Goal: Browse casually: Explore the website without a specific task or goal

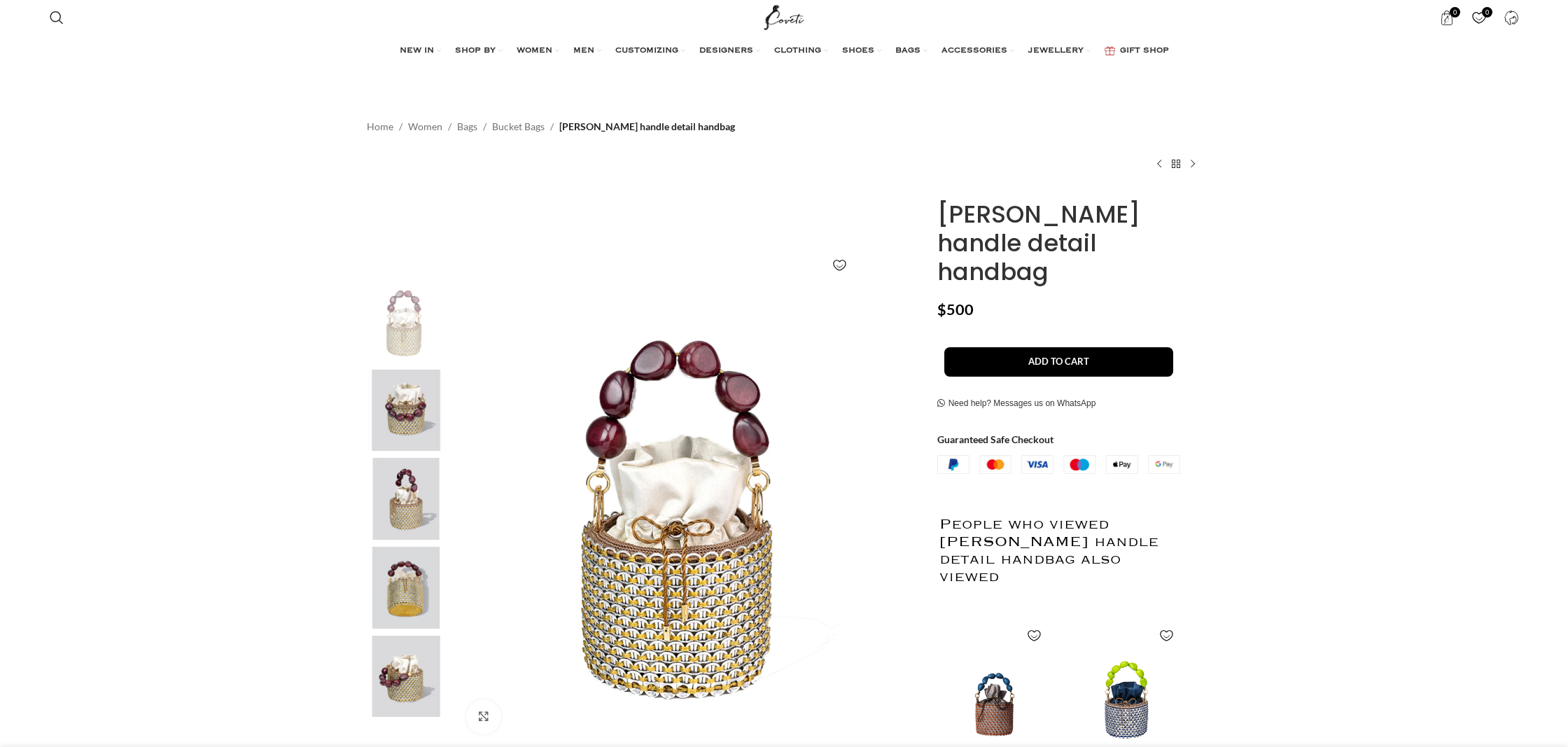
click at [394, 404] on img at bounding box center [406, 411] width 85 height 82
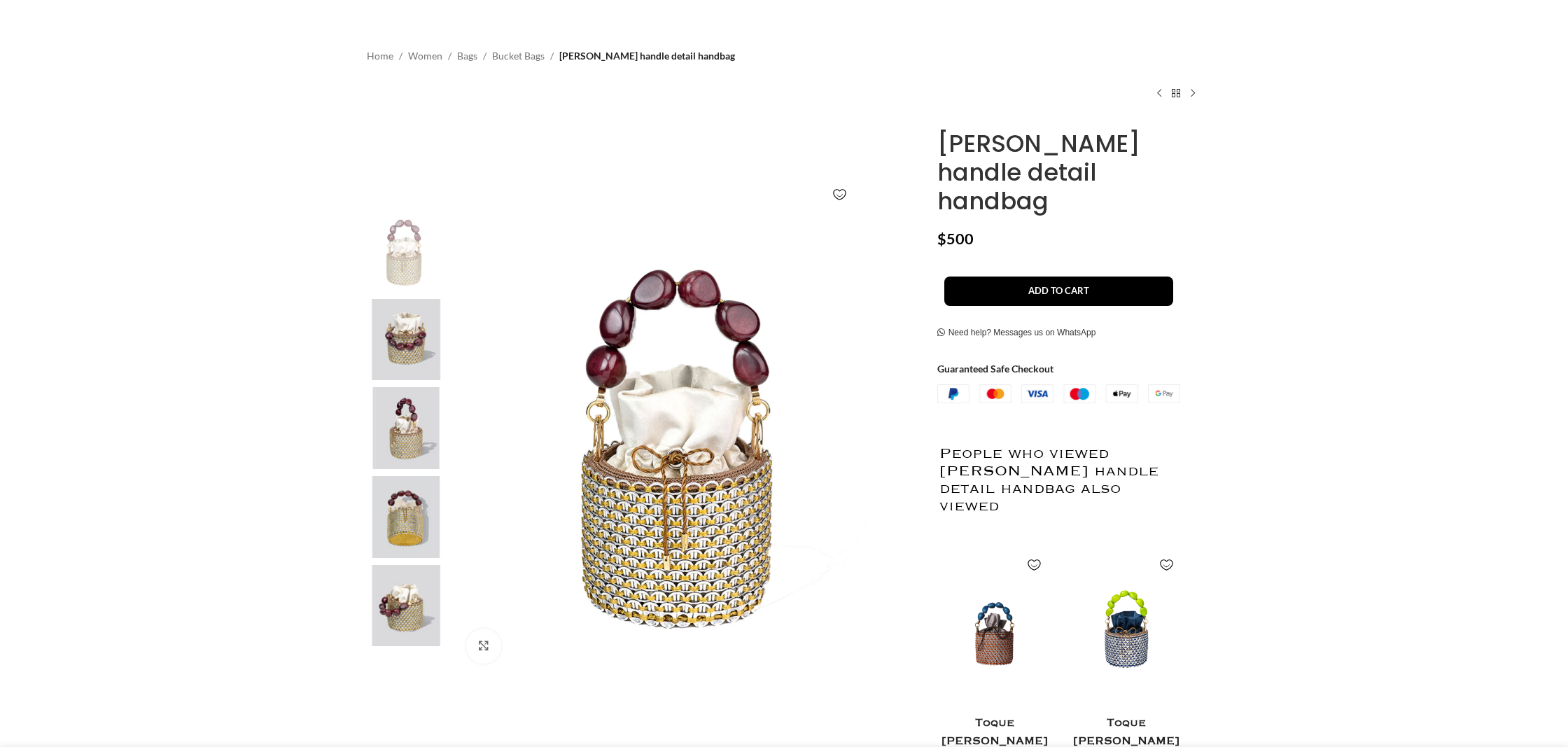
scroll to position [108, 0]
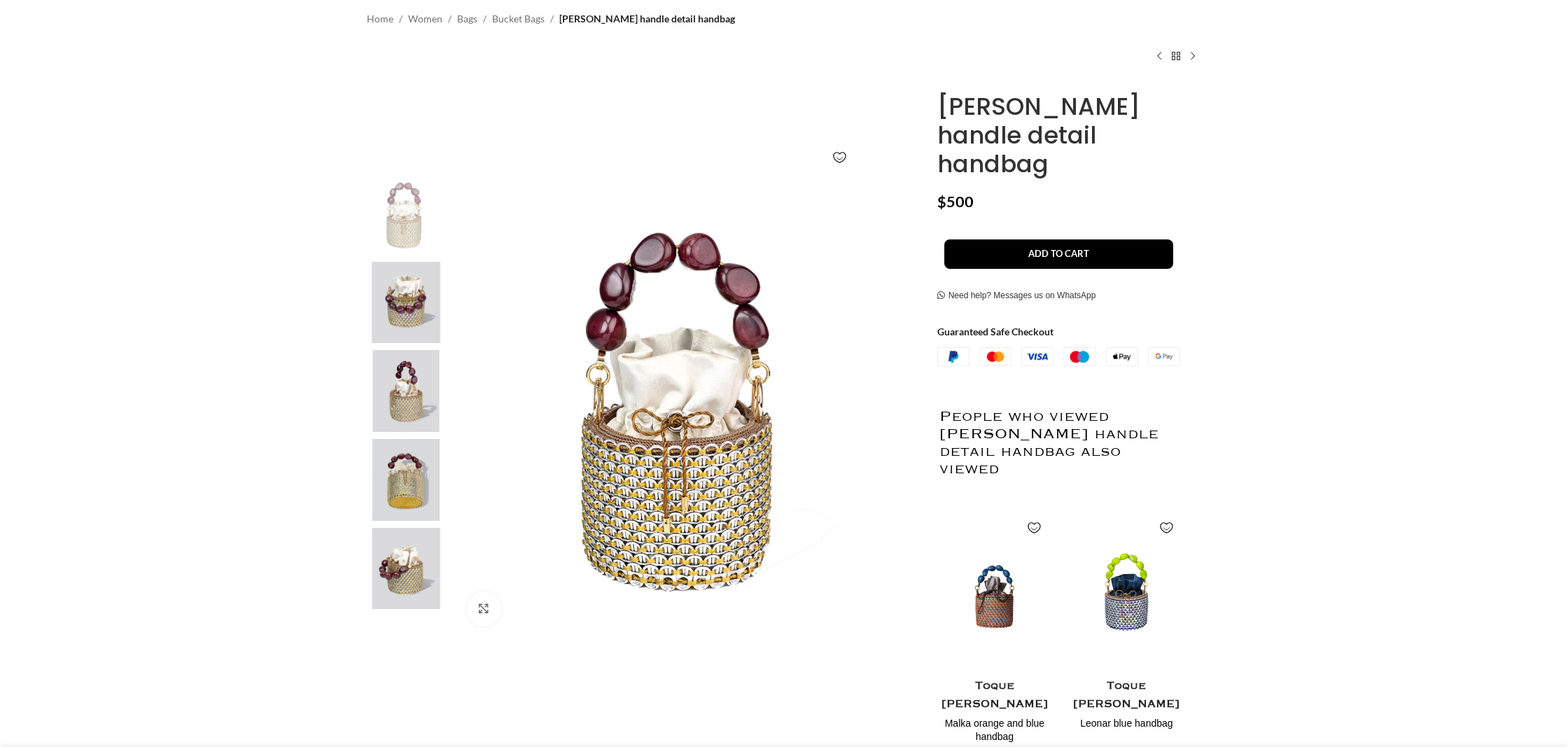
click at [412, 479] on img at bounding box center [406, 480] width 85 height 82
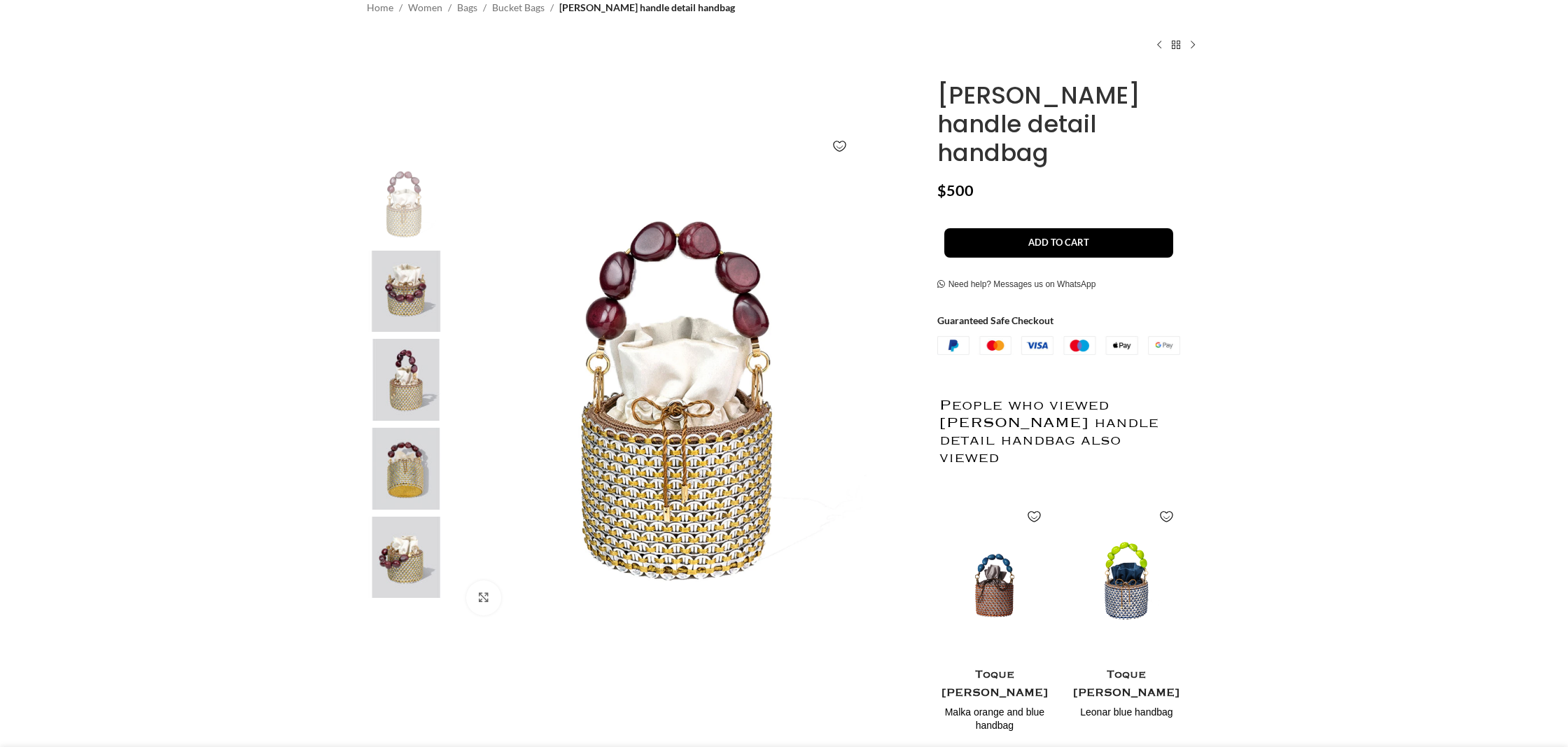
scroll to position [0, 737]
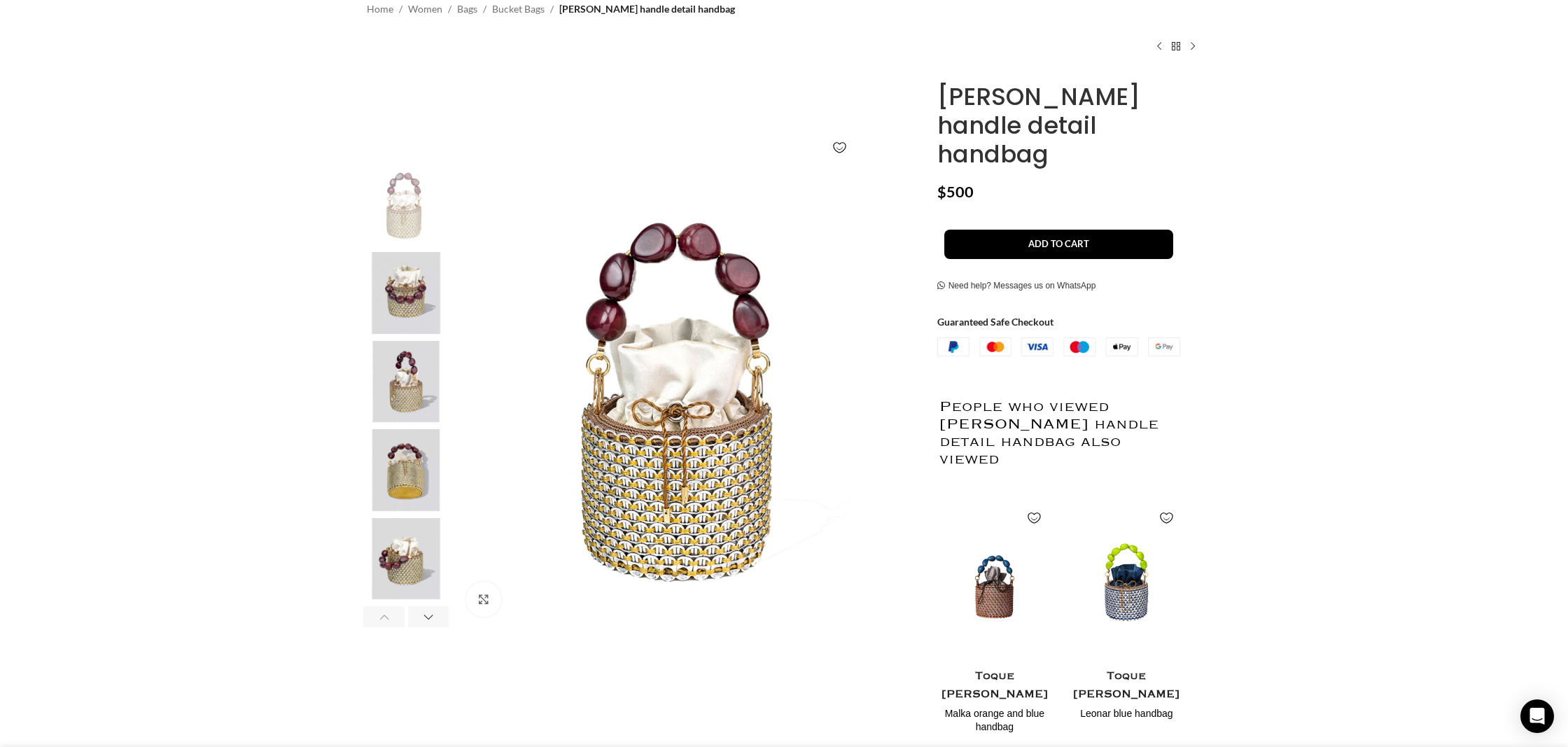
click at [371, 493] on img "4 / 8" at bounding box center [406, 470] width 85 height 82
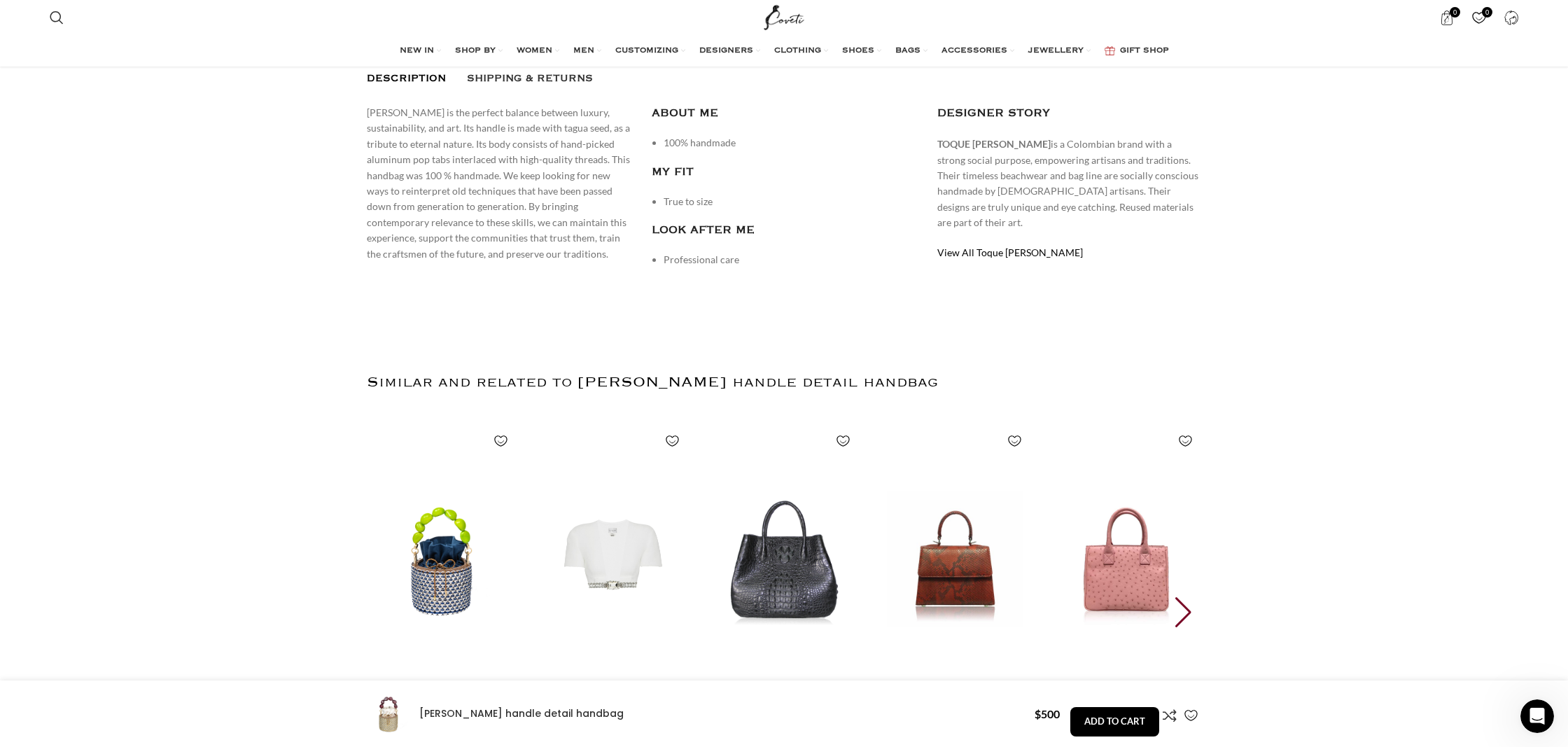
scroll to position [920, 0]
click at [600, 465] on img "2 / 30" at bounding box center [612, 557] width 154 height 288
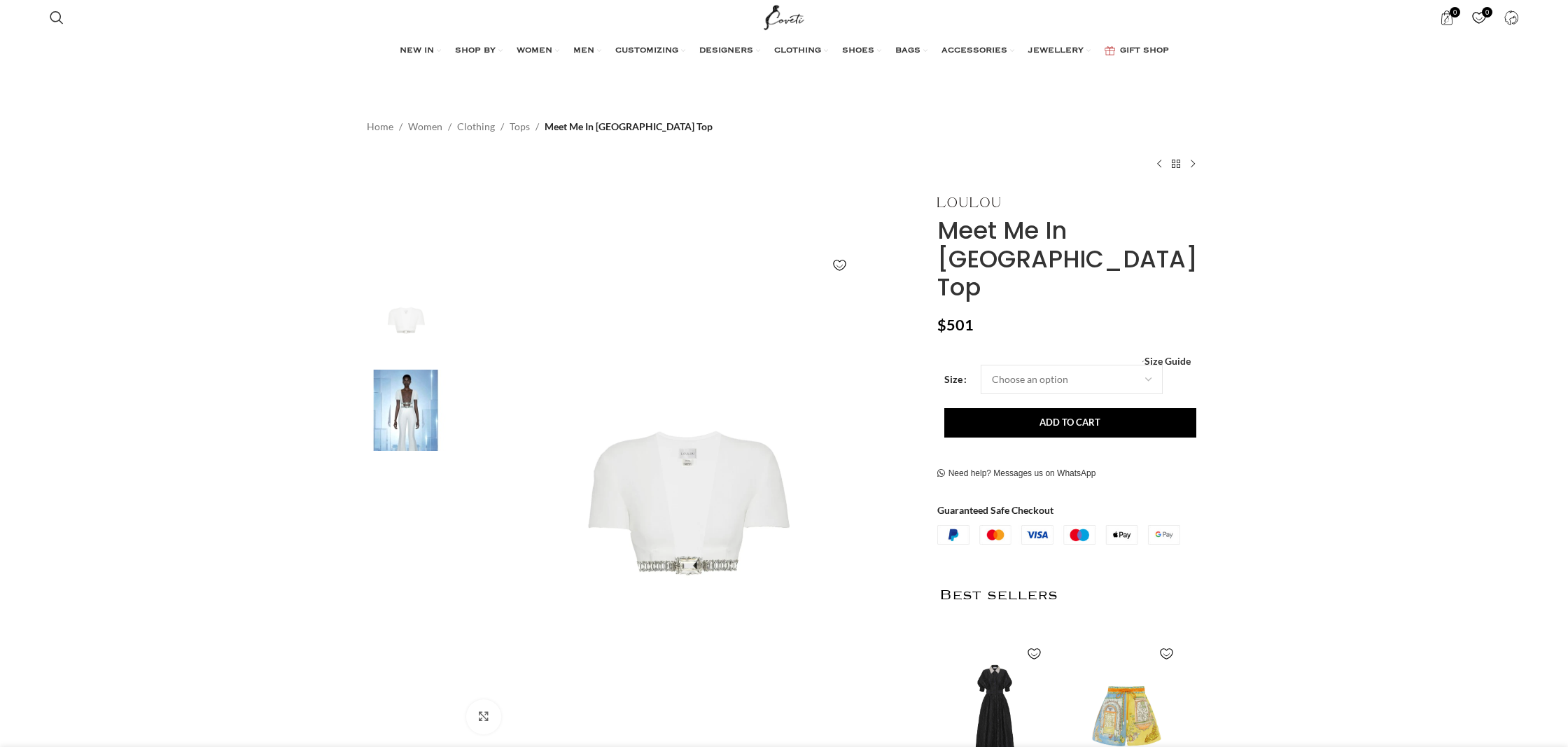
click at [396, 407] on img at bounding box center [406, 411] width 85 height 82
click at [422, 419] on img at bounding box center [406, 411] width 85 height 82
click at [390, 393] on img at bounding box center [406, 411] width 85 height 82
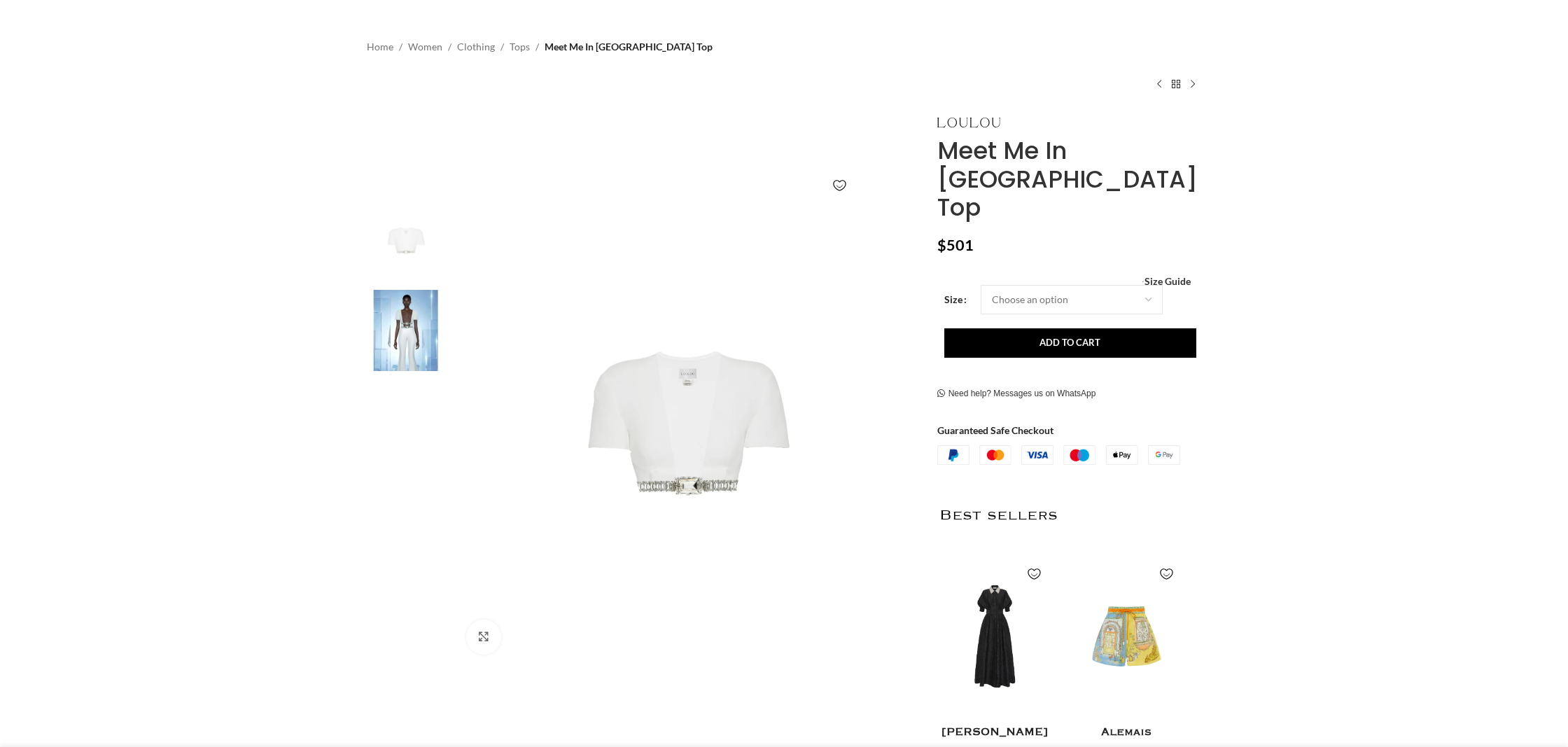
scroll to position [80, 1]
click at [700, 431] on img at bounding box center [688, 433] width 464 height 464
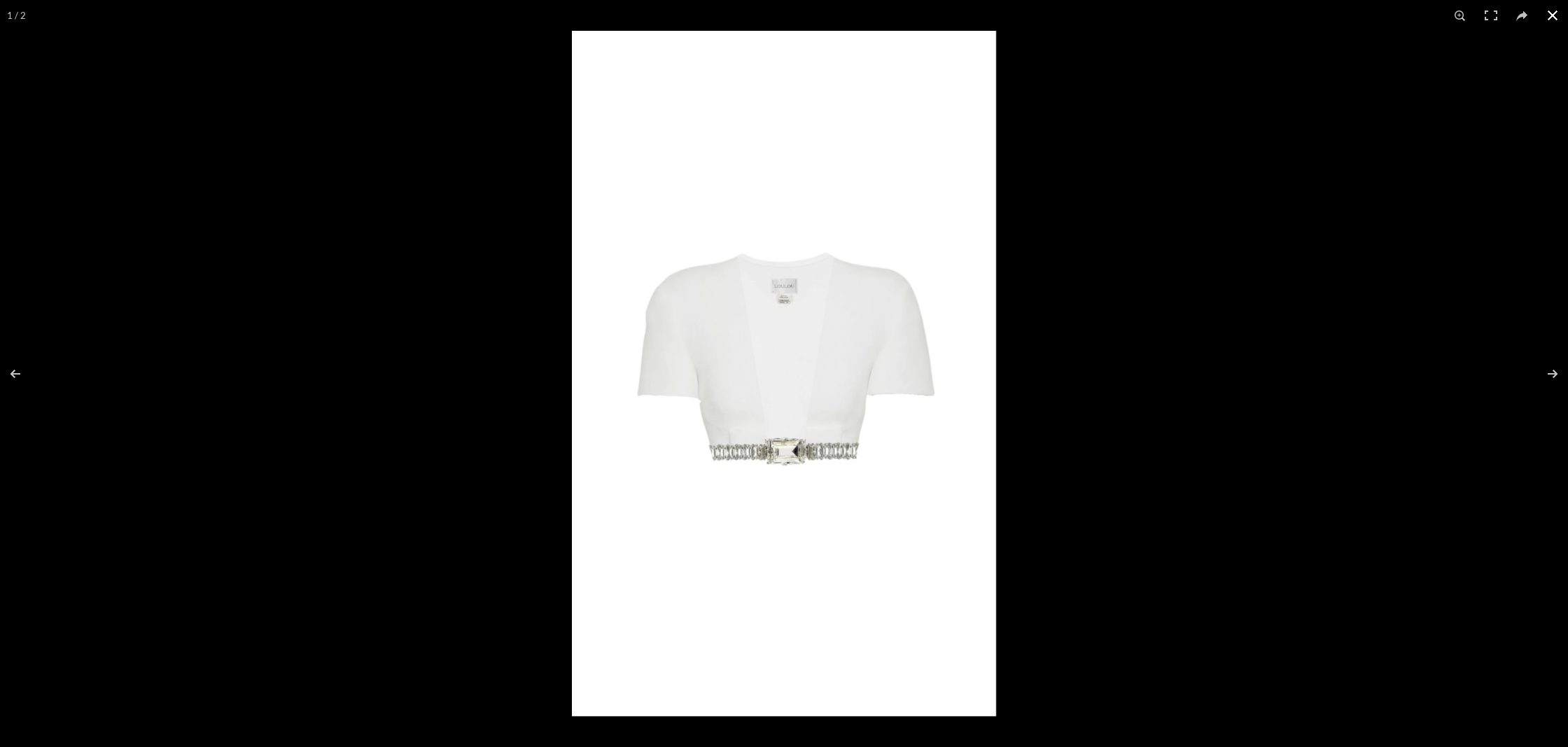
scroll to position [0, 294]
click at [1023, 292] on div at bounding box center [1356, 404] width 1568 height 747
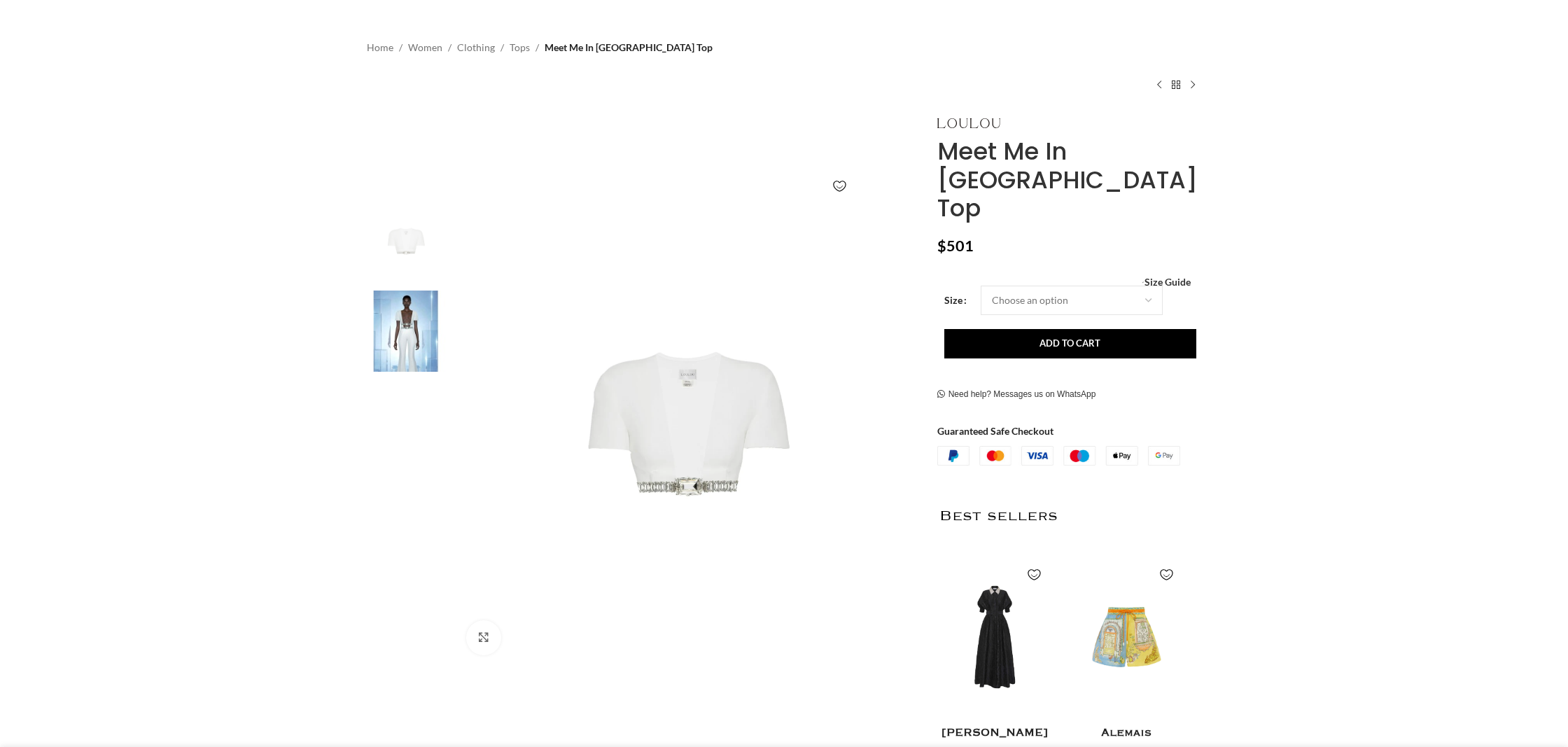
click at [397, 344] on img at bounding box center [406, 332] width 85 height 82
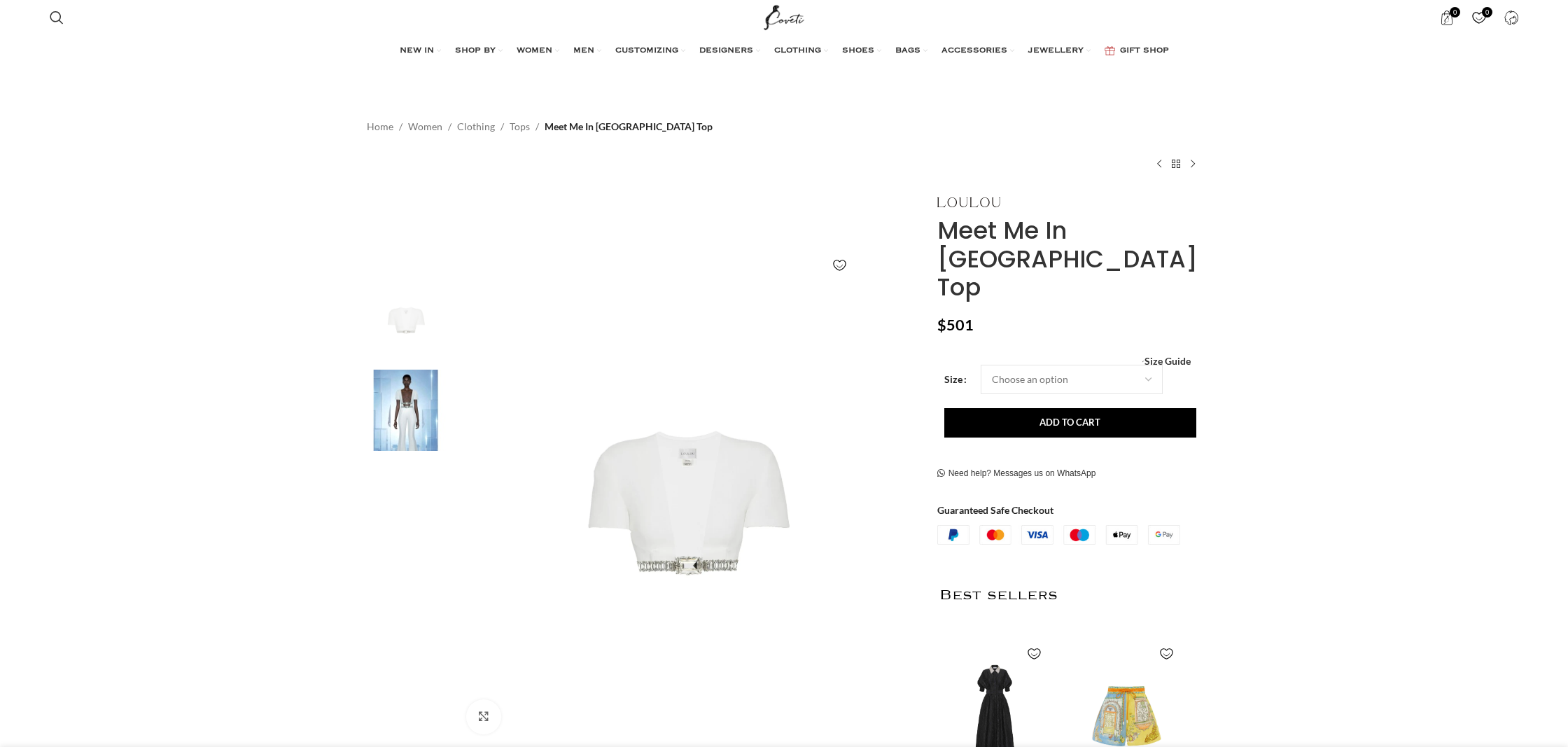
scroll to position [0, 0]
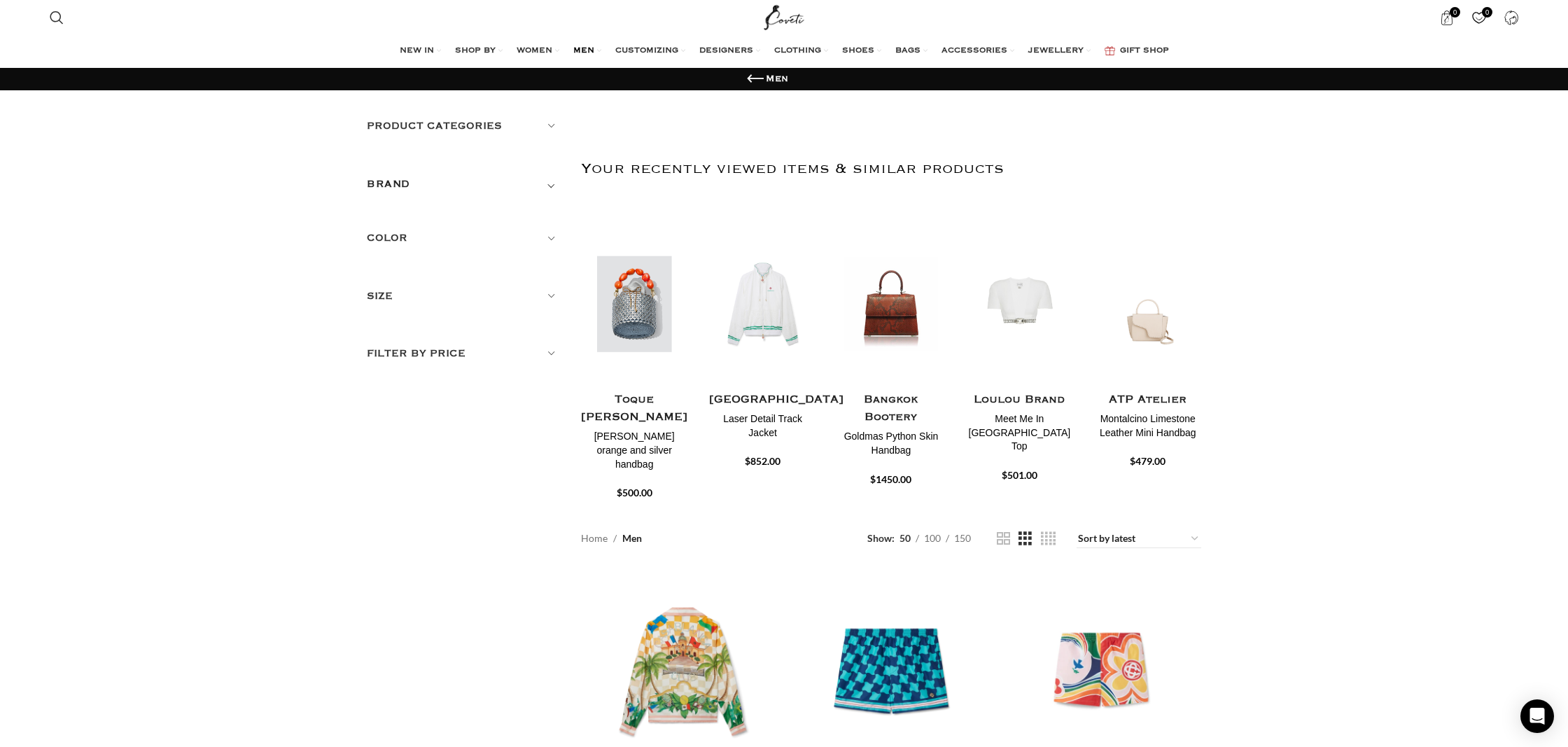
click at [650, 310] on img "1 / 30" at bounding box center [634, 304] width 111 height 173
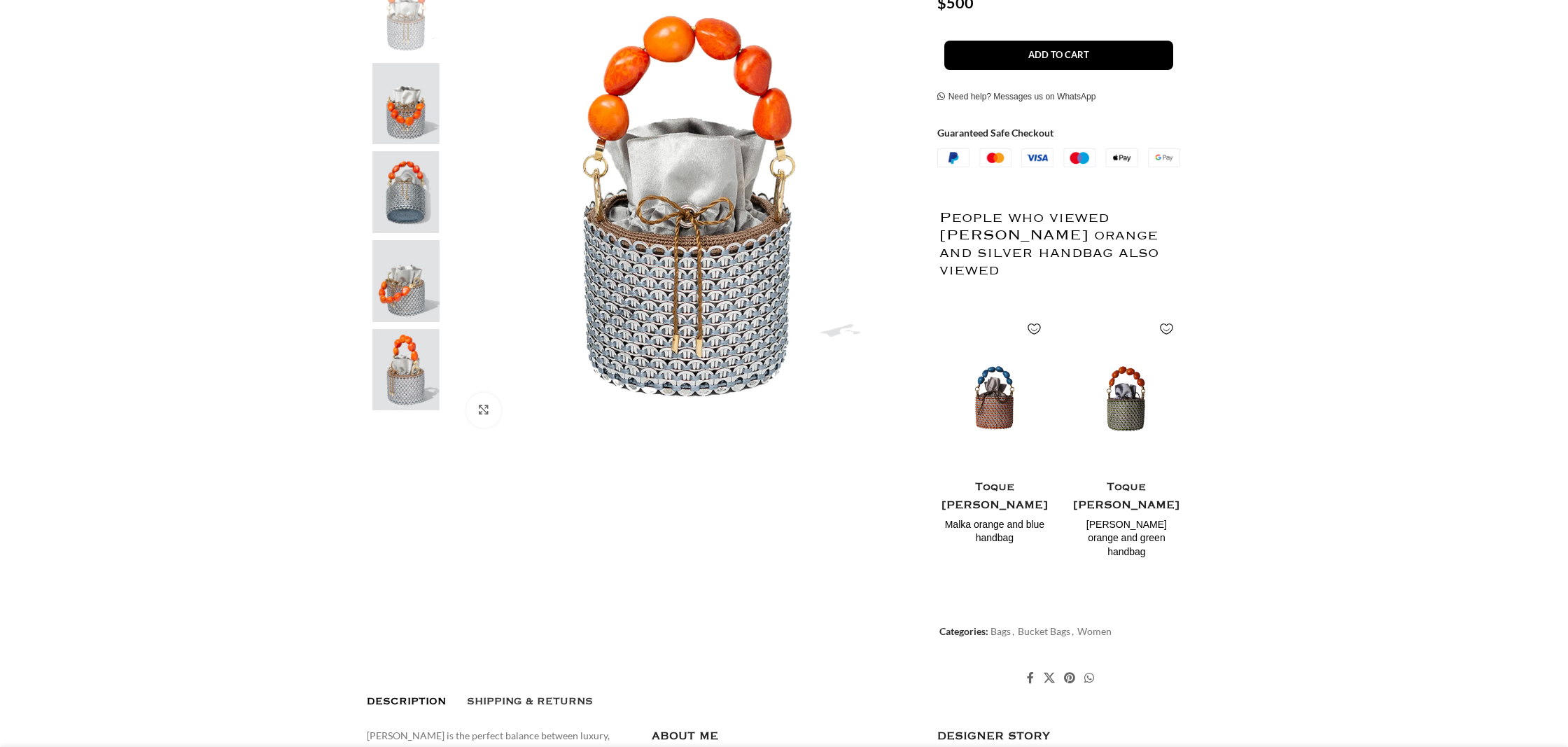
scroll to position [623, 0]
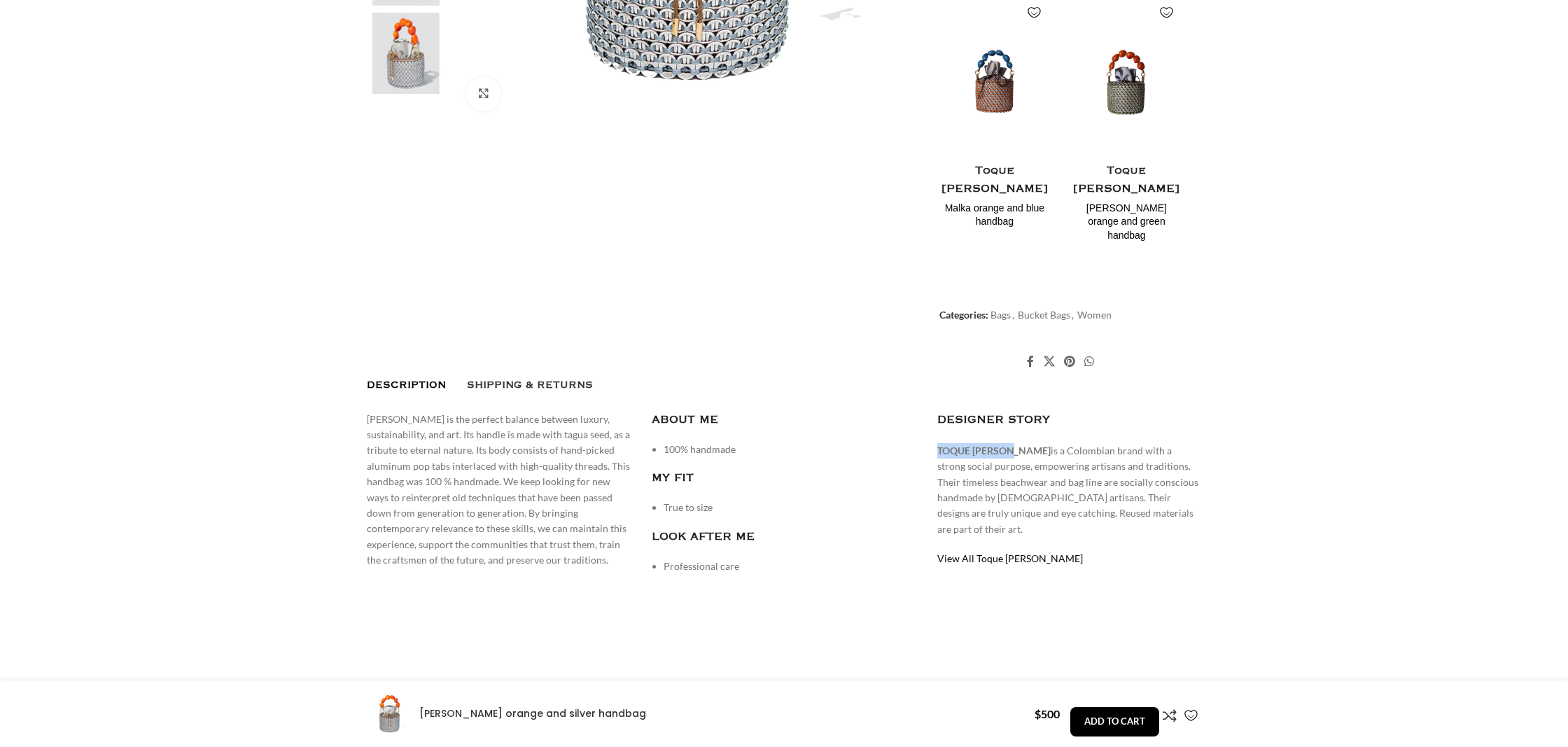
drag, startPoint x: 944, startPoint y: 369, endPoint x: 1015, endPoint y: 373, distance: 71.1
click at [1015, 443] on p "TOQUE DE LUNA is a Colombian brand with a strong social purpose, empowering art…" at bounding box center [1069, 490] width 263 height 94
